Goal: Information Seeking & Learning: Learn about a topic

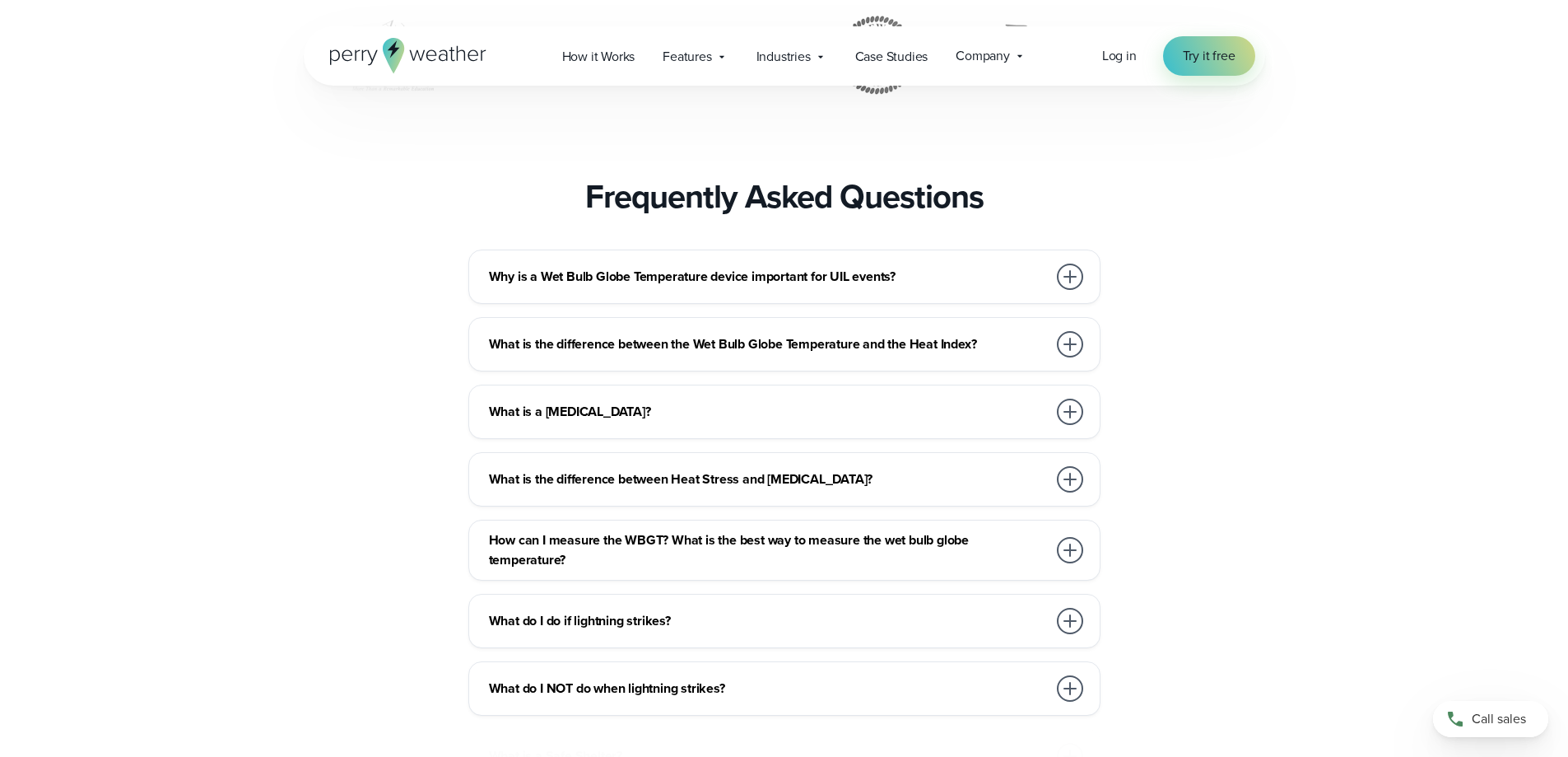
scroll to position [5187, 0]
click at [1069, 356] on div at bounding box center [1069, 343] width 26 height 26
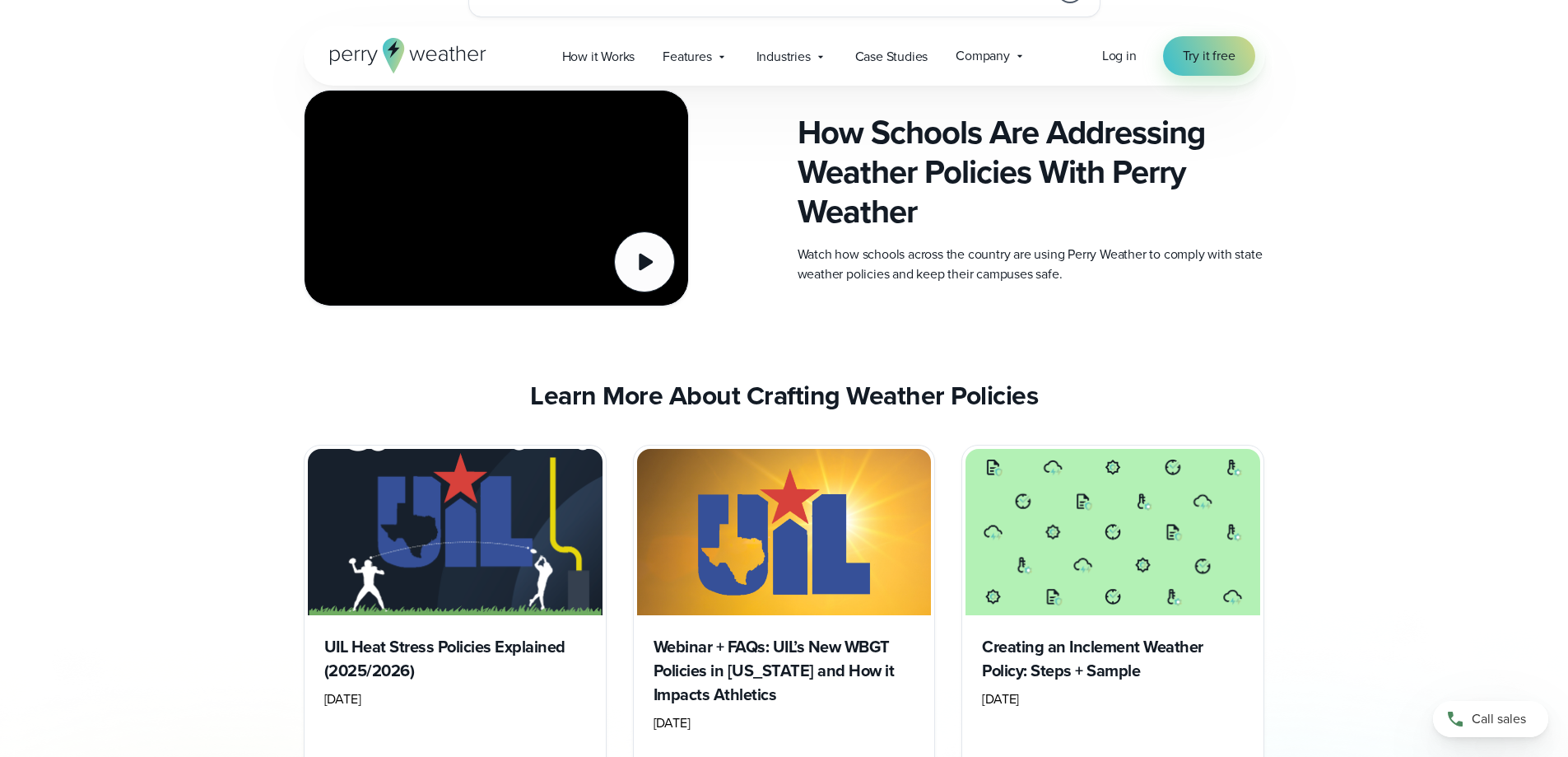
scroll to position [6504, 0]
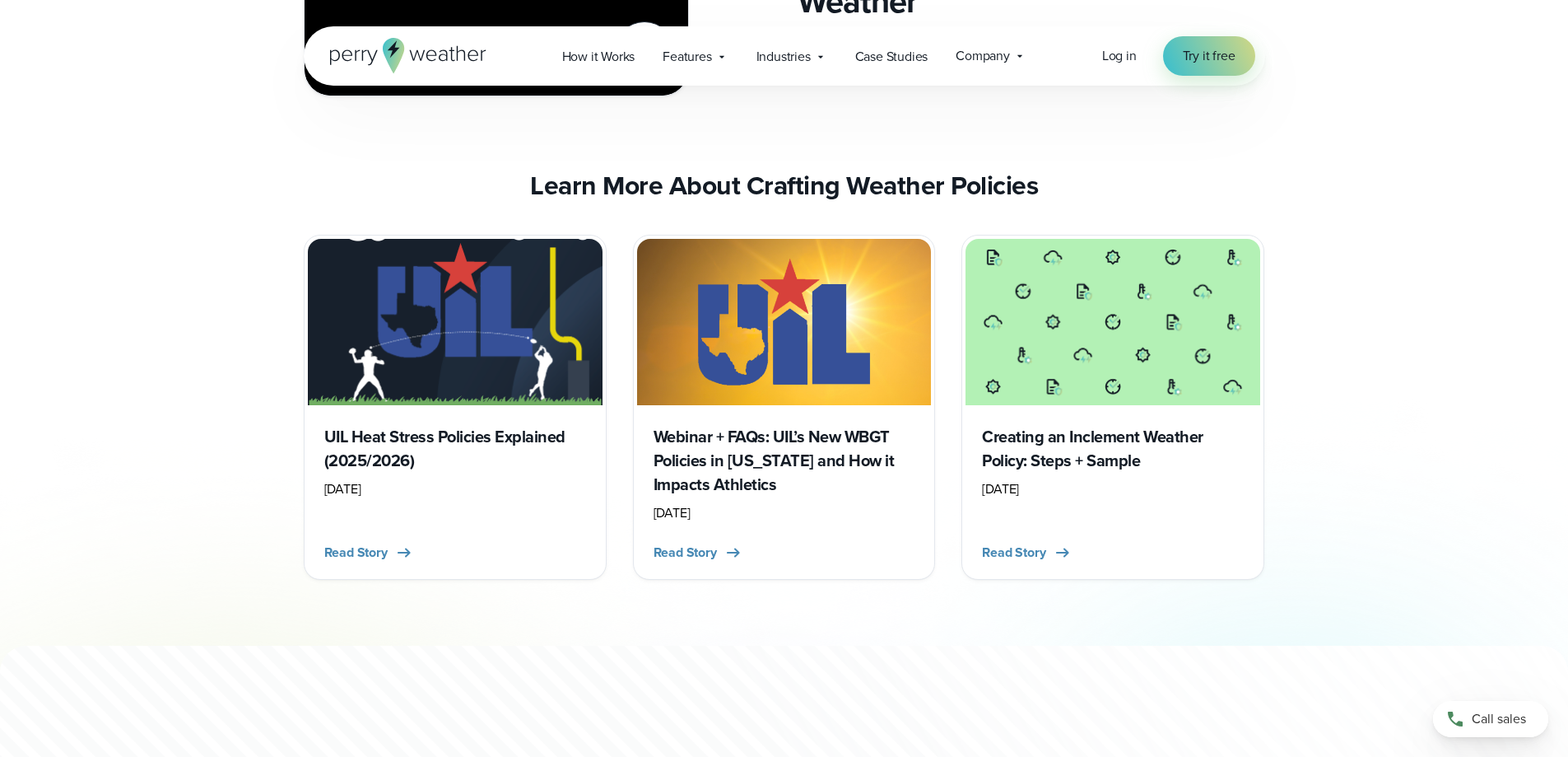
click at [447, 366] on img "slideshow" at bounding box center [454, 321] width 294 height 166
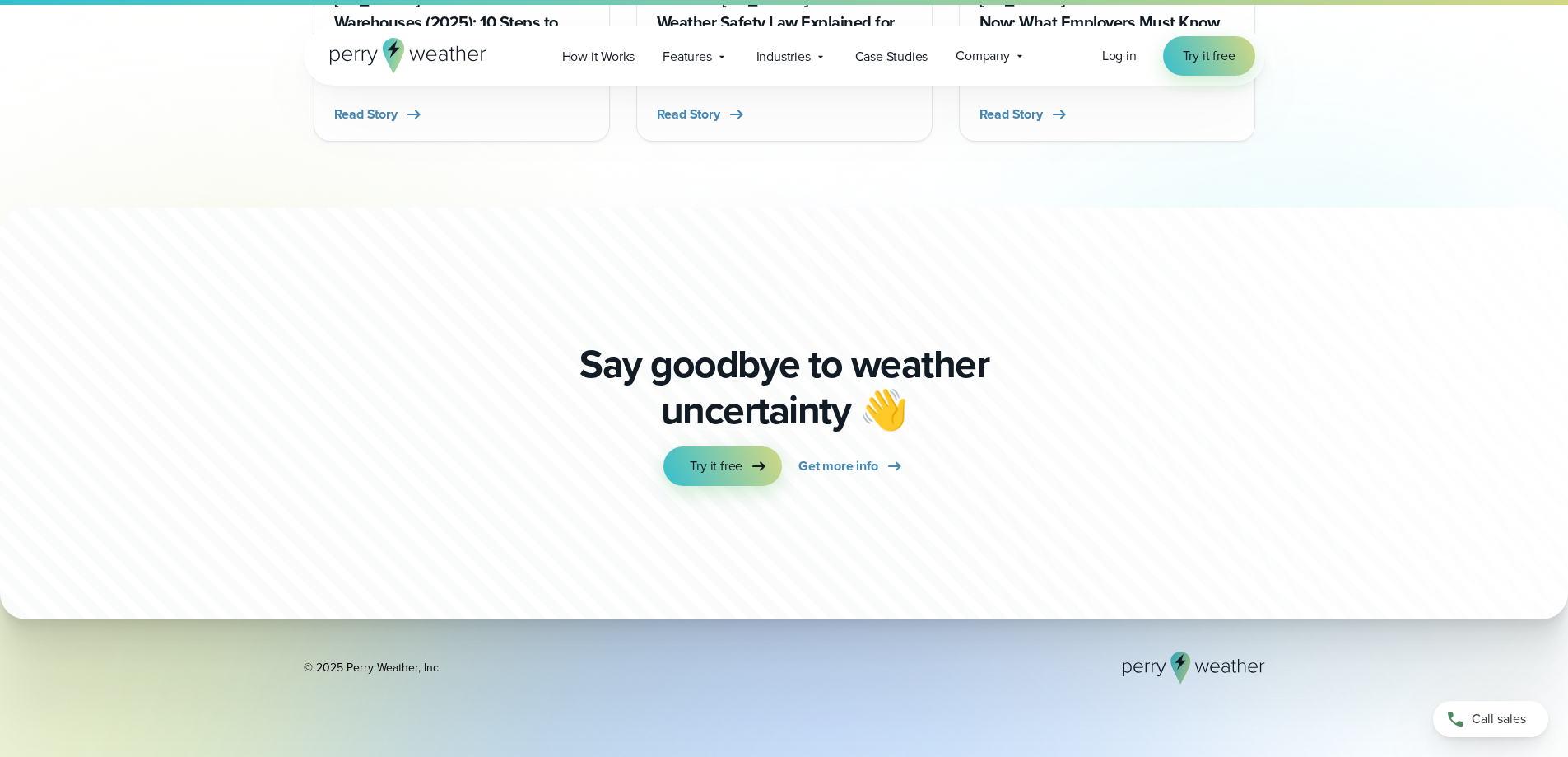
scroll to position [8646, 0]
